Goal: Task Accomplishment & Management: Manage account settings

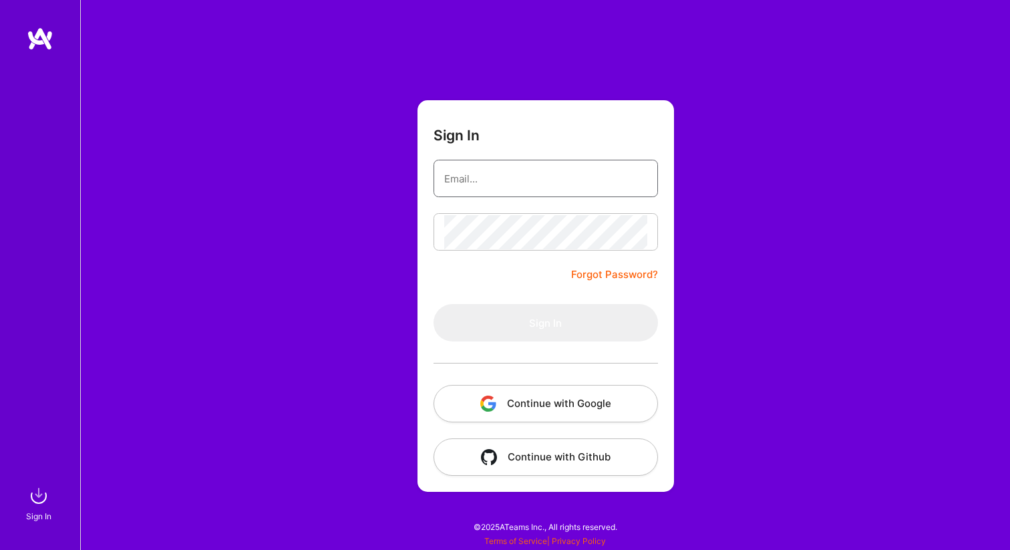
type input "[EMAIL_ADDRESS][DOMAIN_NAME]"
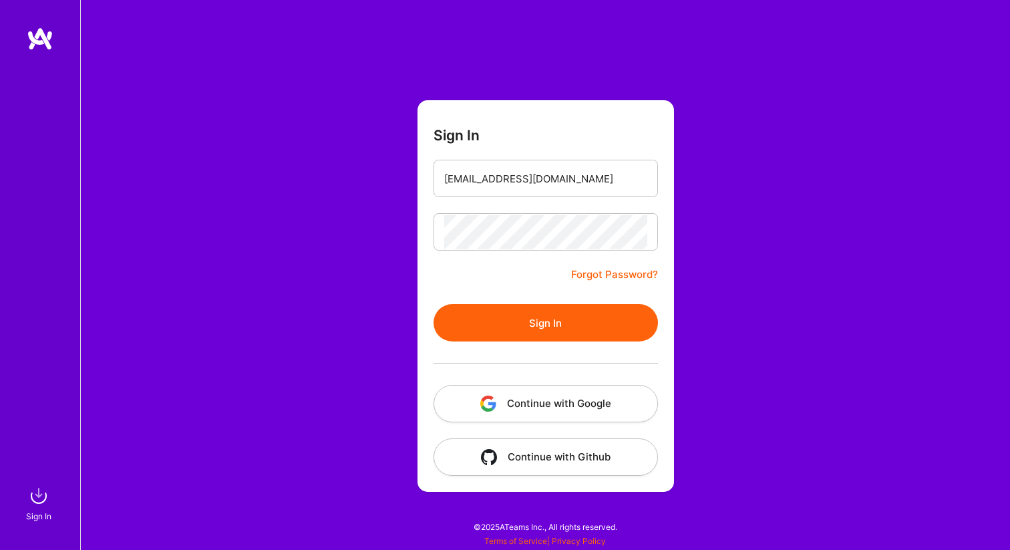
click at [514, 327] on button "Sign In" at bounding box center [545, 322] width 224 height 37
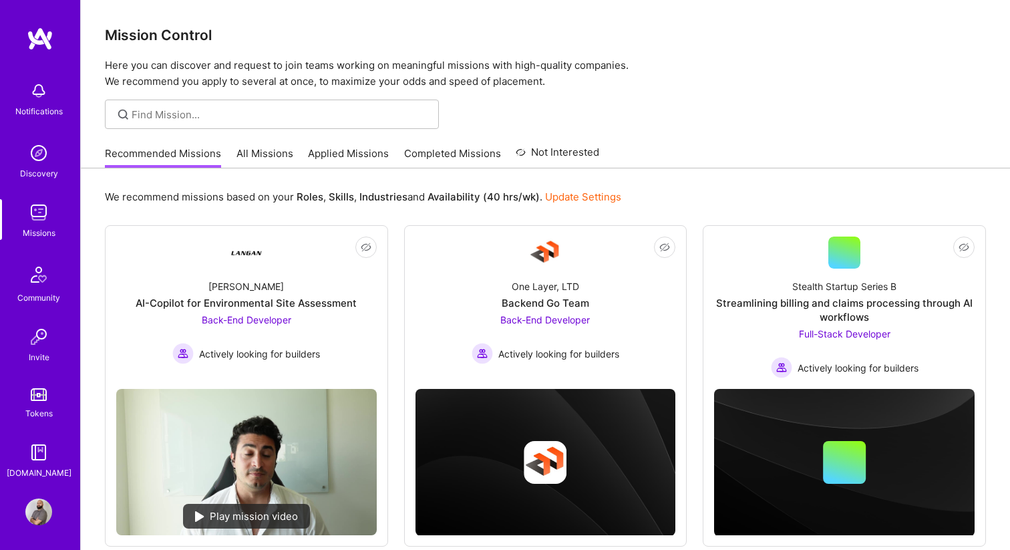
click at [44, 227] on div "Missions" at bounding box center [39, 233] width 33 height 14
click at [262, 150] on link "All Missions" at bounding box center [264, 157] width 57 height 22
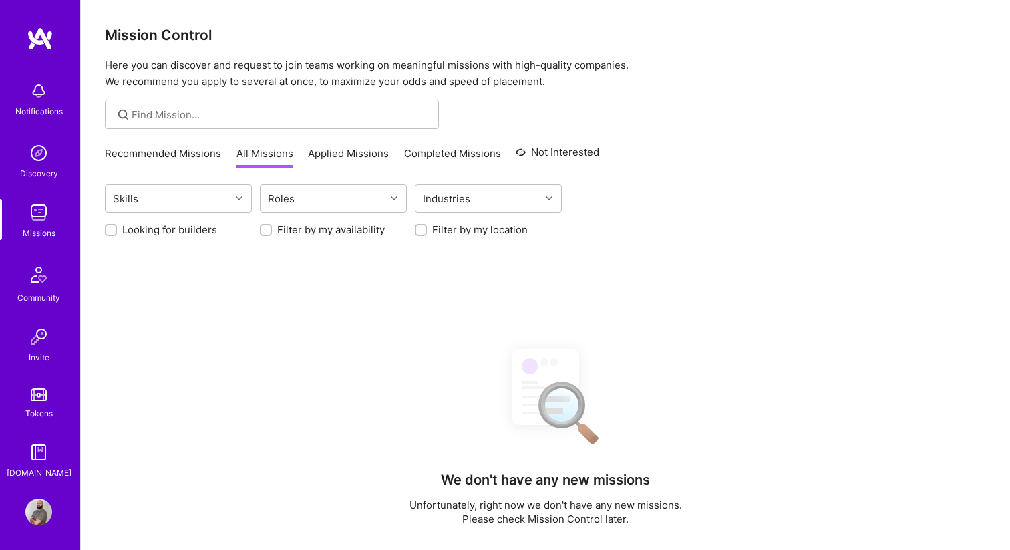
click at [335, 153] on link "Applied Missions" at bounding box center [348, 157] width 81 height 22
